Goal: Check status: Check status

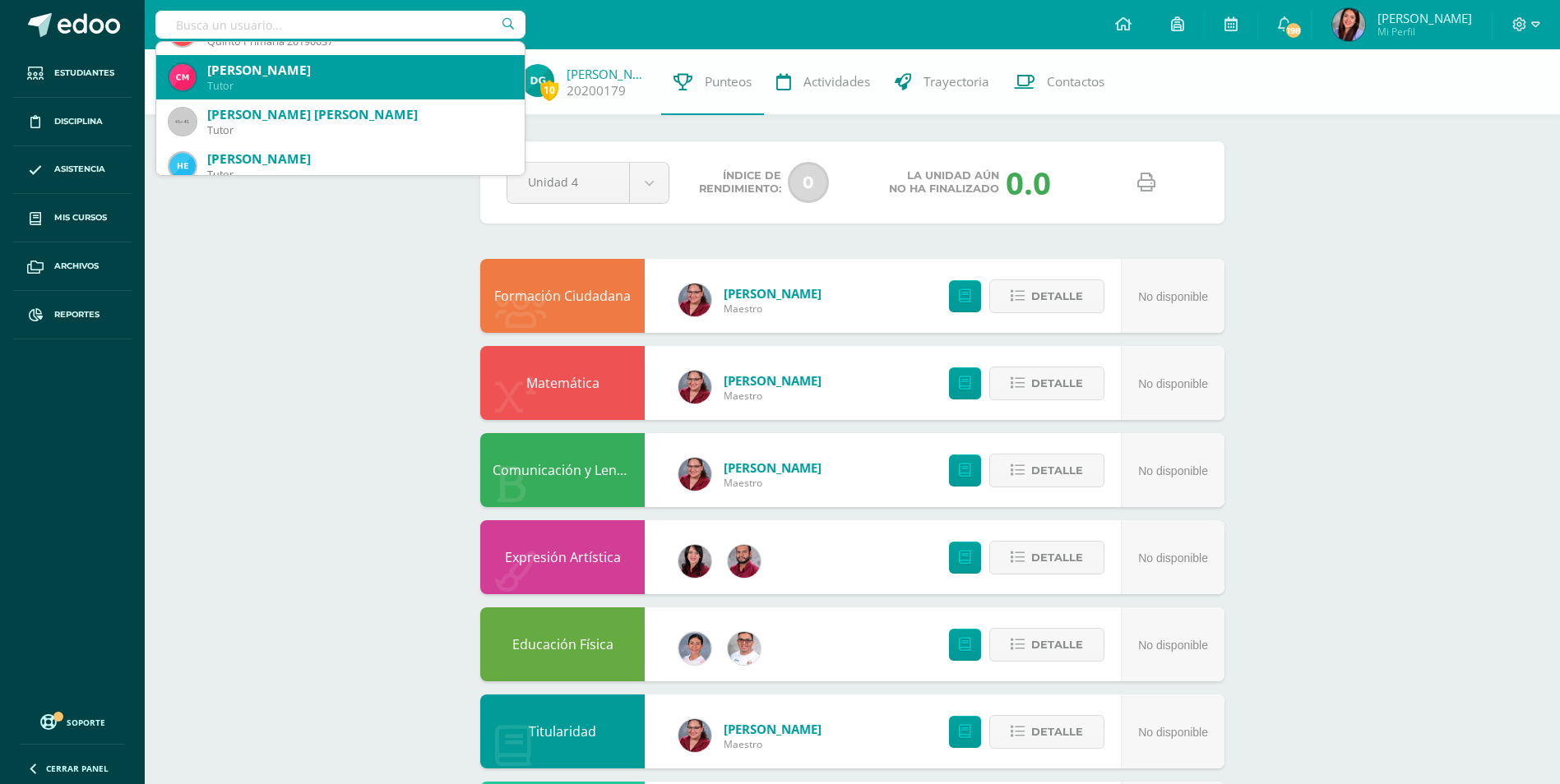
scroll to position [83, 0]
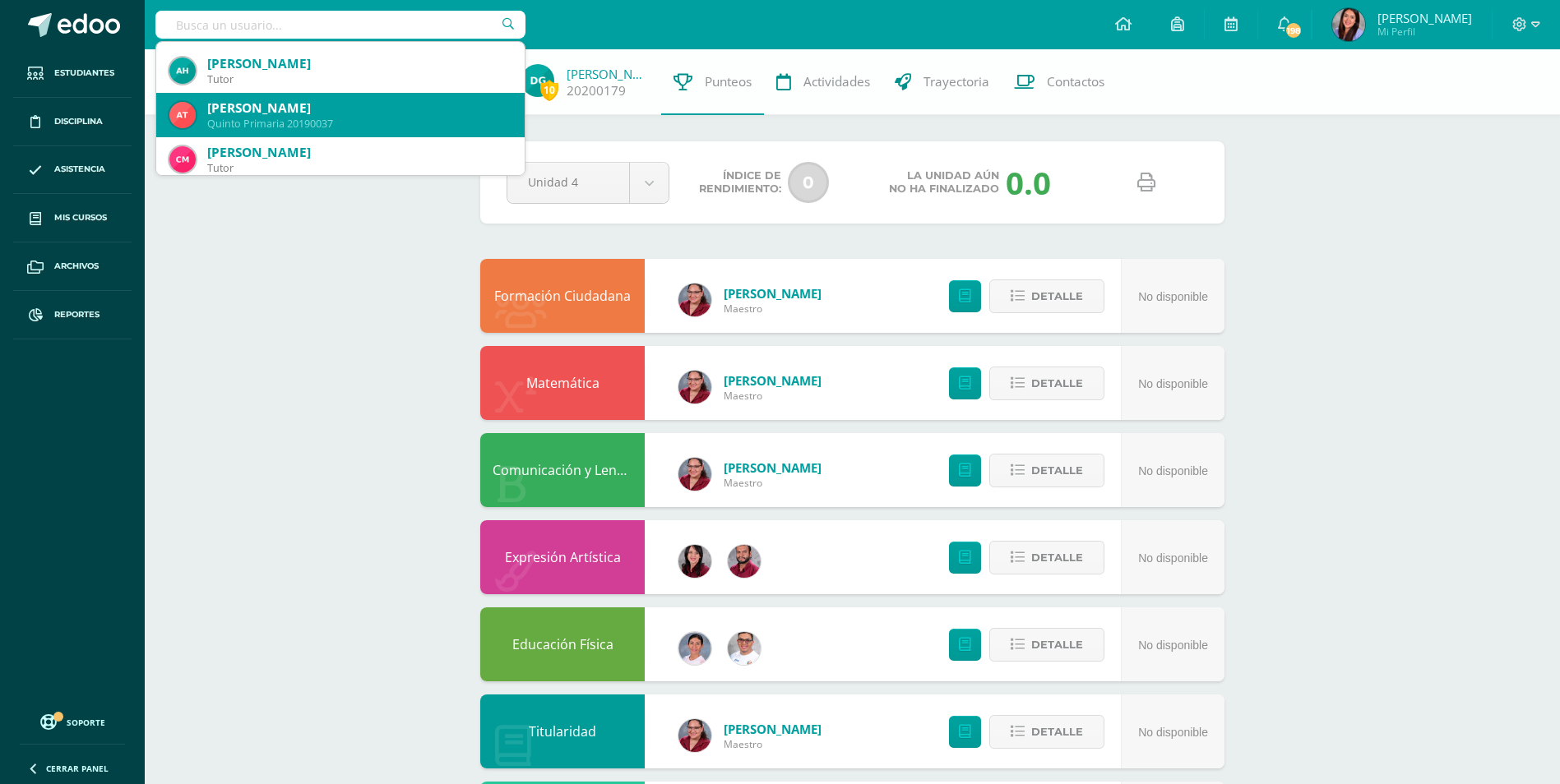
click at [307, 116] on div "Quinto Primaria 20190037" at bounding box center [360, 123] width 304 height 14
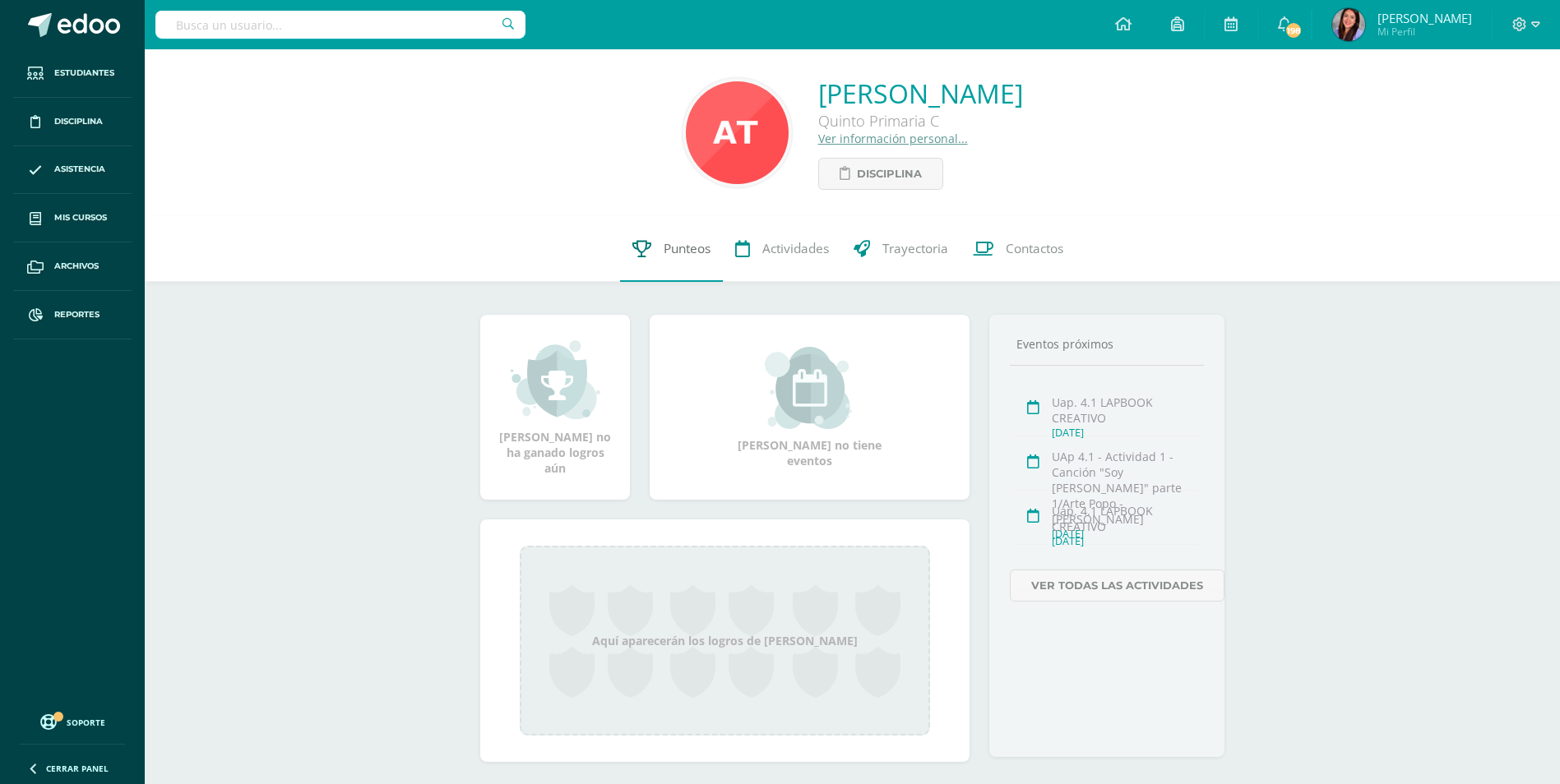
click at [704, 248] on span "Punteos" at bounding box center [687, 249] width 47 height 17
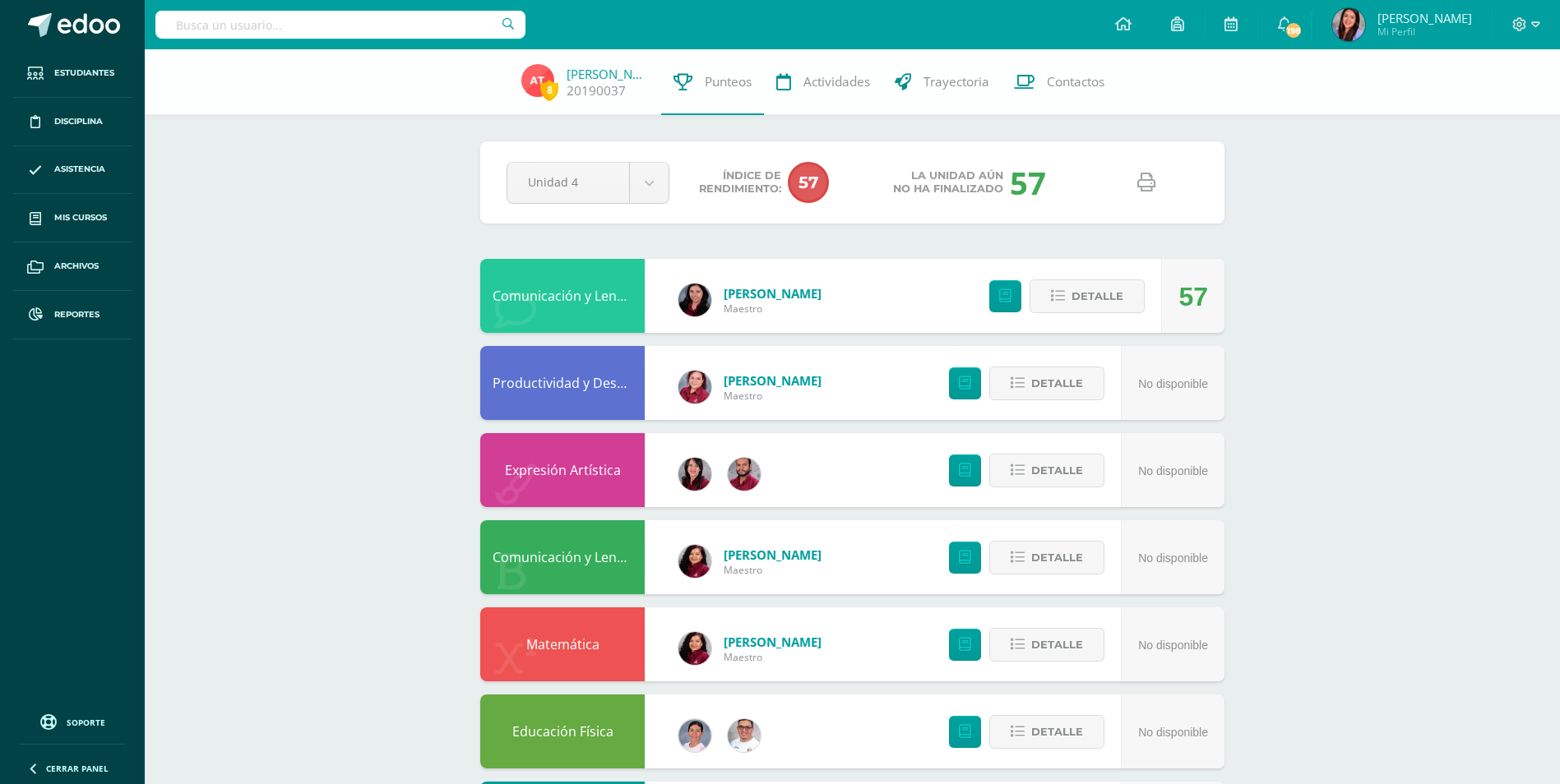
click at [1159, 188] on link at bounding box center [1146, 183] width 42 height 42
